Goal: Transaction & Acquisition: Purchase product/service

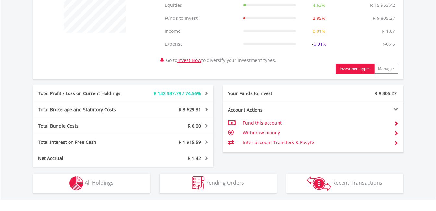
scroll to position [307, 0]
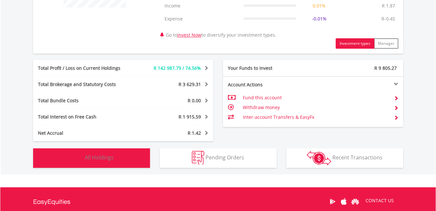
click at [129, 154] on button "Holdings All Holdings" at bounding box center [91, 157] width 117 height 19
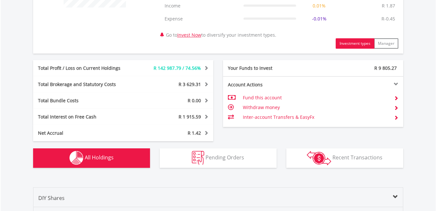
scroll to position [495, 0]
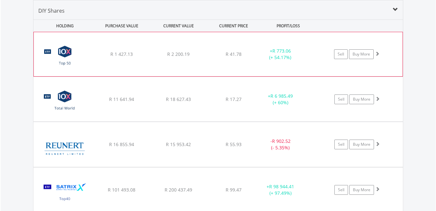
click at [379, 52] on span at bounding box center [377, 53] width 5 height 5
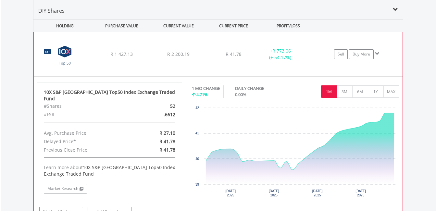
click at [379, 52] on span at bounding box center [377, 53] width 5 height 5
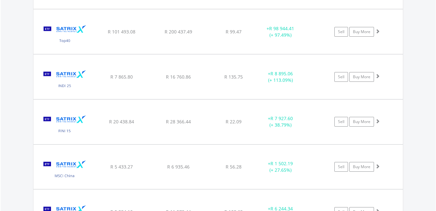
scroll to position [657, 0]
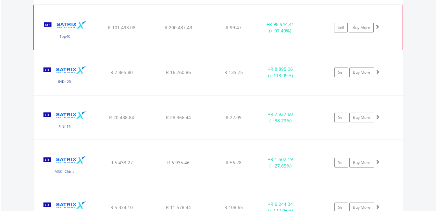
click at [380, 29] on div "Sell Buy More" at bounding box center [360, 28] width 85 height 10
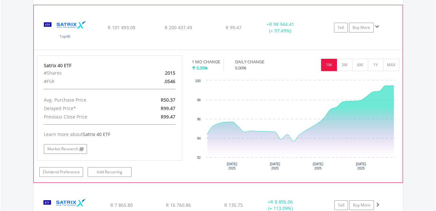
click at [380, 29] on div "Sell Buy More" at bounding box center [360, 28] width 85 height 10
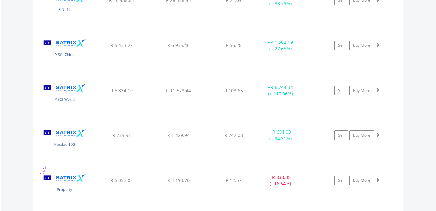
scroll to position [776, 0]
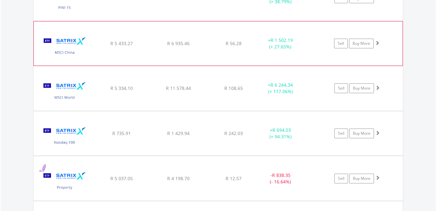
click at [377, 44] on span at bounding box center [377, 43] width 5 height 5
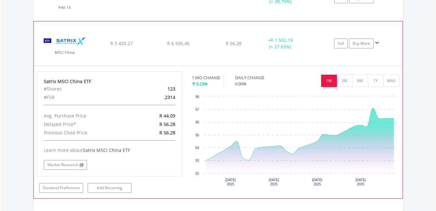
click at [377, 44] on span at bounding box center [377, 43] width 5 height 5
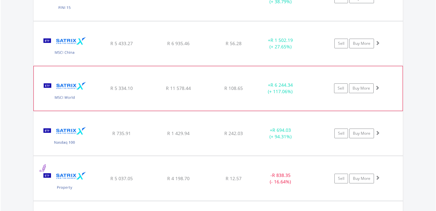
click at [381, 89] on div "Sell Buy More" at bounding box center [360, 88] width 85 height 10
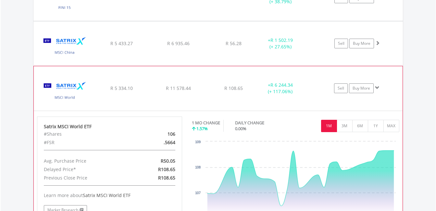
click at [381, 89] on div "Sell Buy More" at bounding box center [360, 88] width 85 height 10
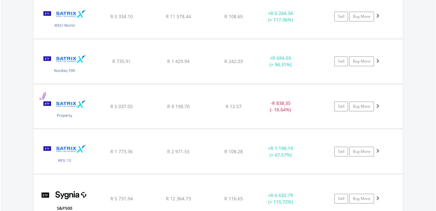
scroll to position [853, 0]
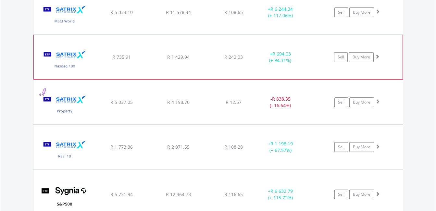
click at [378, 57] on span at bounding box center [377, 56] width 5 height 5
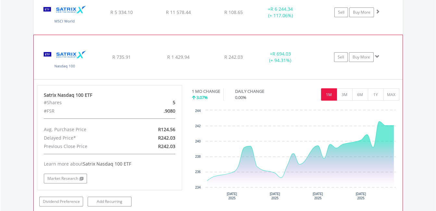
click at [378, 57] on span at bounding box center [377, 56] width 5 height 5
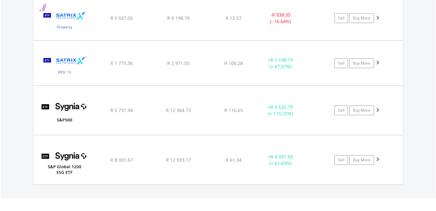
scroll to position [941, 0]
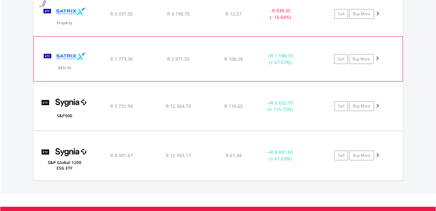
click at [381, 57] on div "Sell Buy More" at bounding box center [360, 59] width 85 height 10
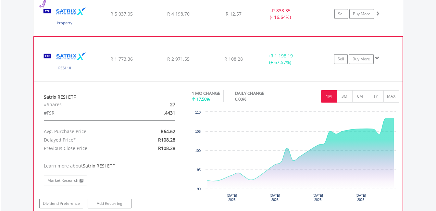
click at [381, 57] on div "Sell Buy More" at bounding box center [360, 59] width 85 height 10
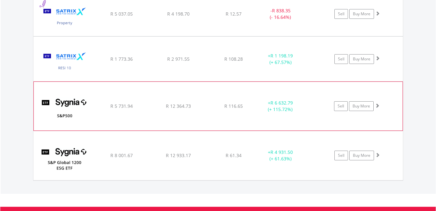
click at [378, 105] on span at bounding box center [377, 105] width 5 height 5
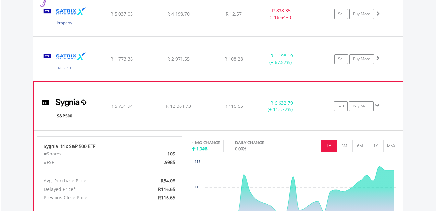
click at [378, 105] on span at bounding box center [377, 105] width 5 height 5
